Goal: Task Accomplishment & Management: Use online tool/utility

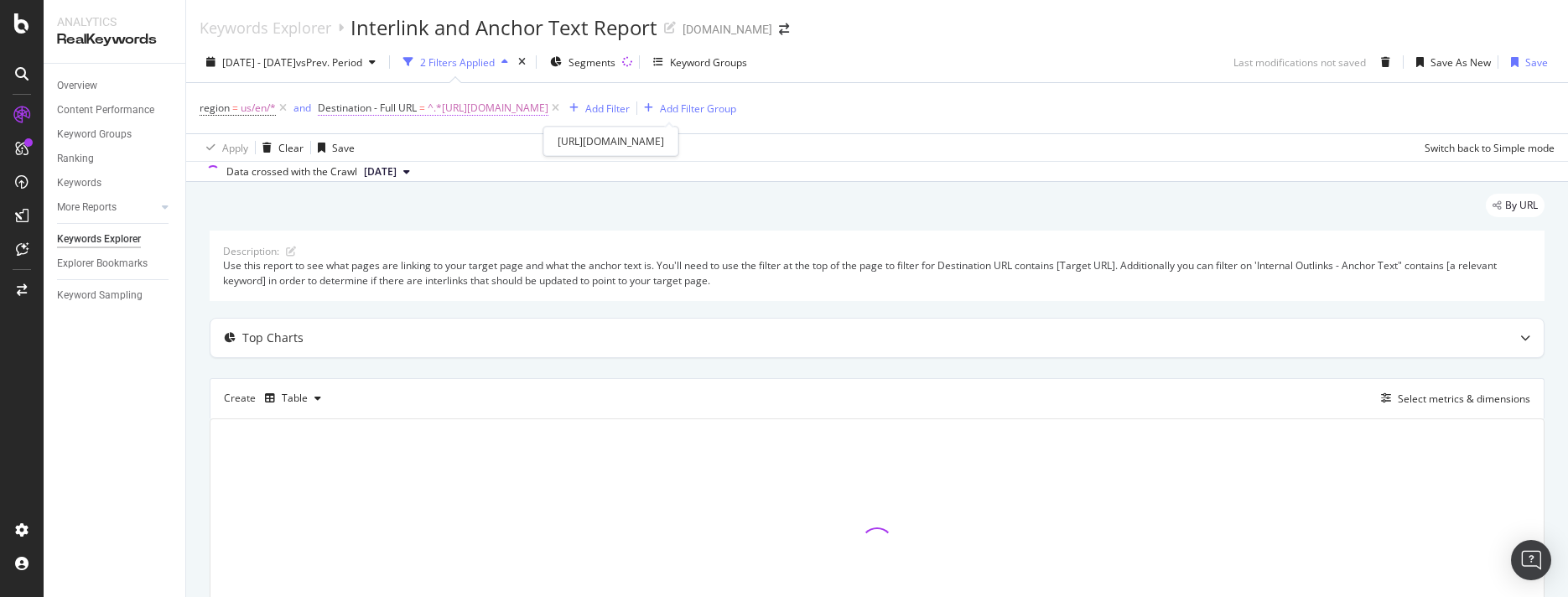
click at [548, 104] on span "^.*[URL][DOMAIN_NAME]" at bounding box center [488, 107] width 121 height 23
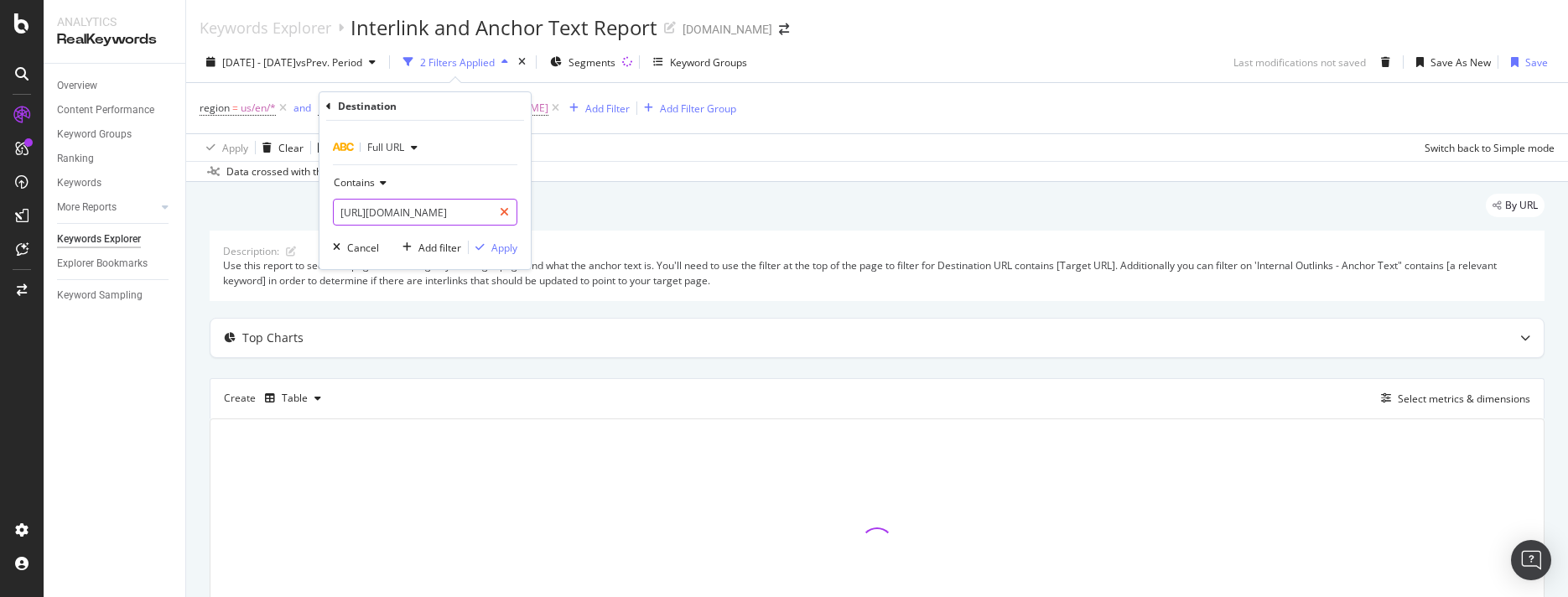
click at [509, 210] on div at bounding box center [504, 212] width 24 height 27
click at [497, 207] on input "text" at bounding box center [425, 212] width 182 height 27
paste input "[URL][DOMAIN_NAME]"
type input "[URL][DOMAIN_NAME]"
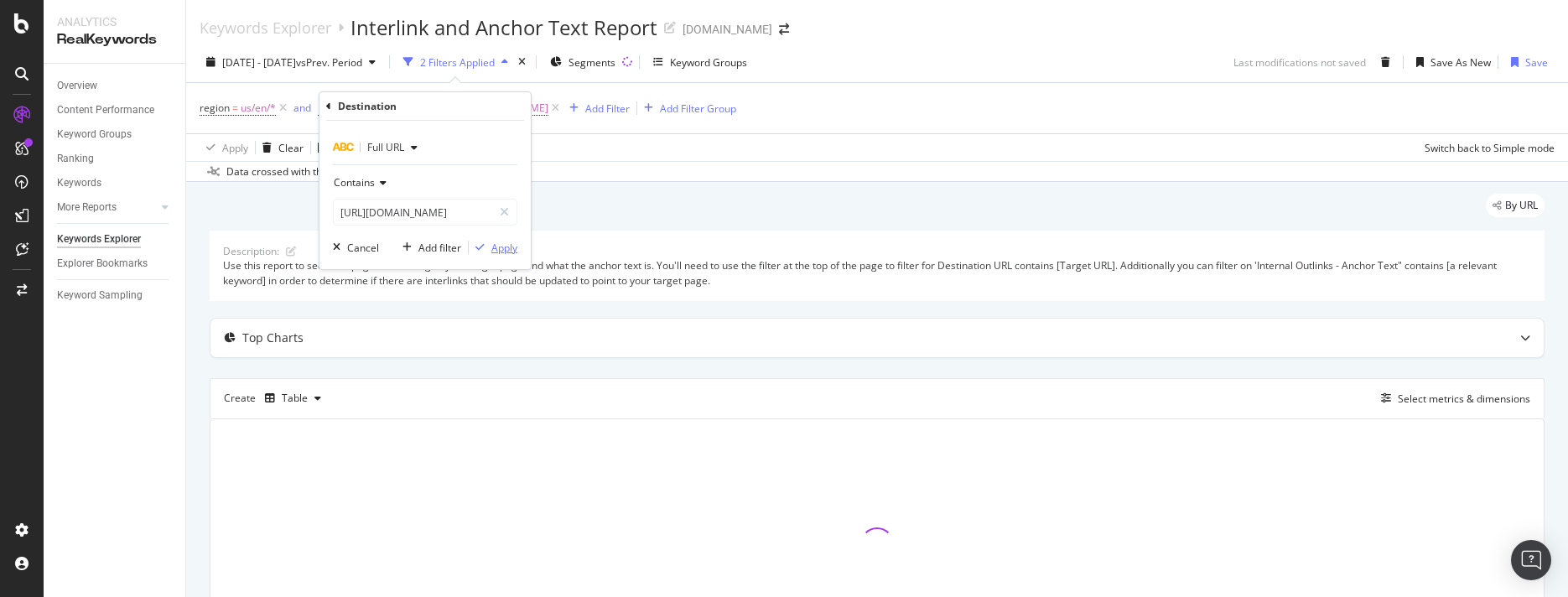
click at [501, 252] on div "Apply" at bounding box center [504, 248] width 26 height 14
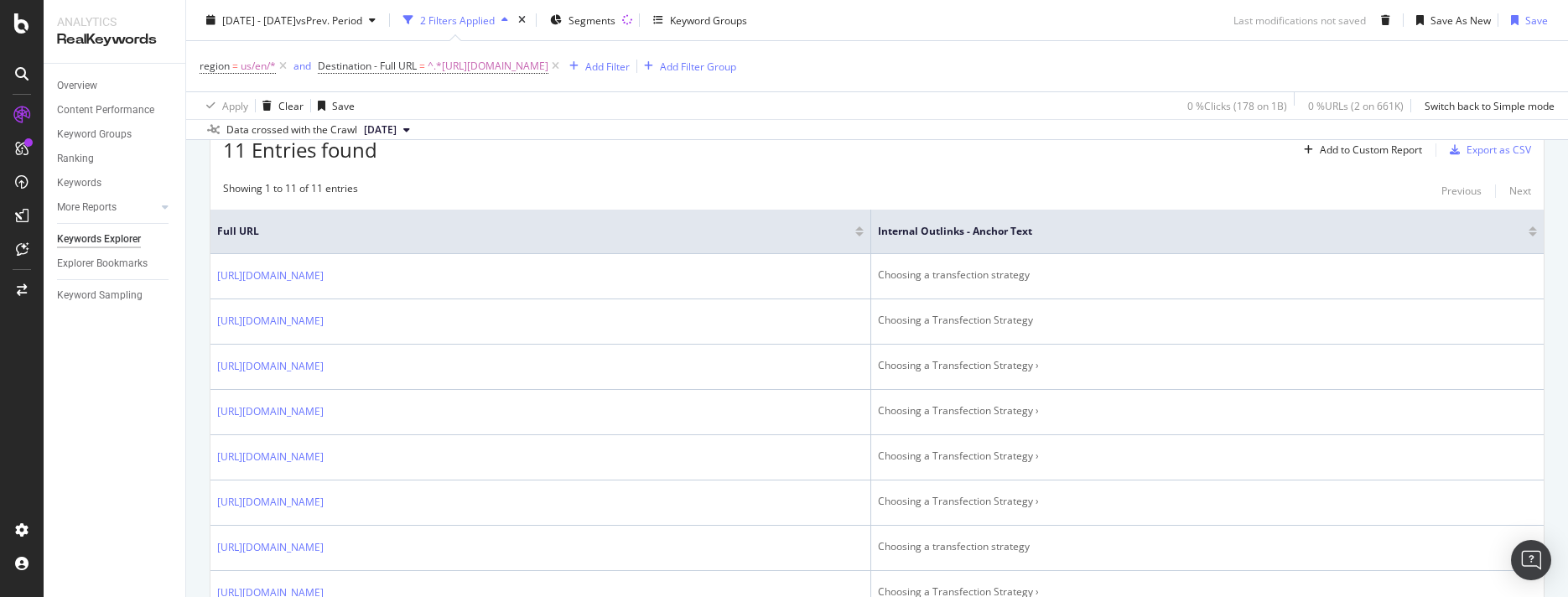
scroll to position [548, 0]
